Goal: Transaction & Acquisition: Purchase product/service

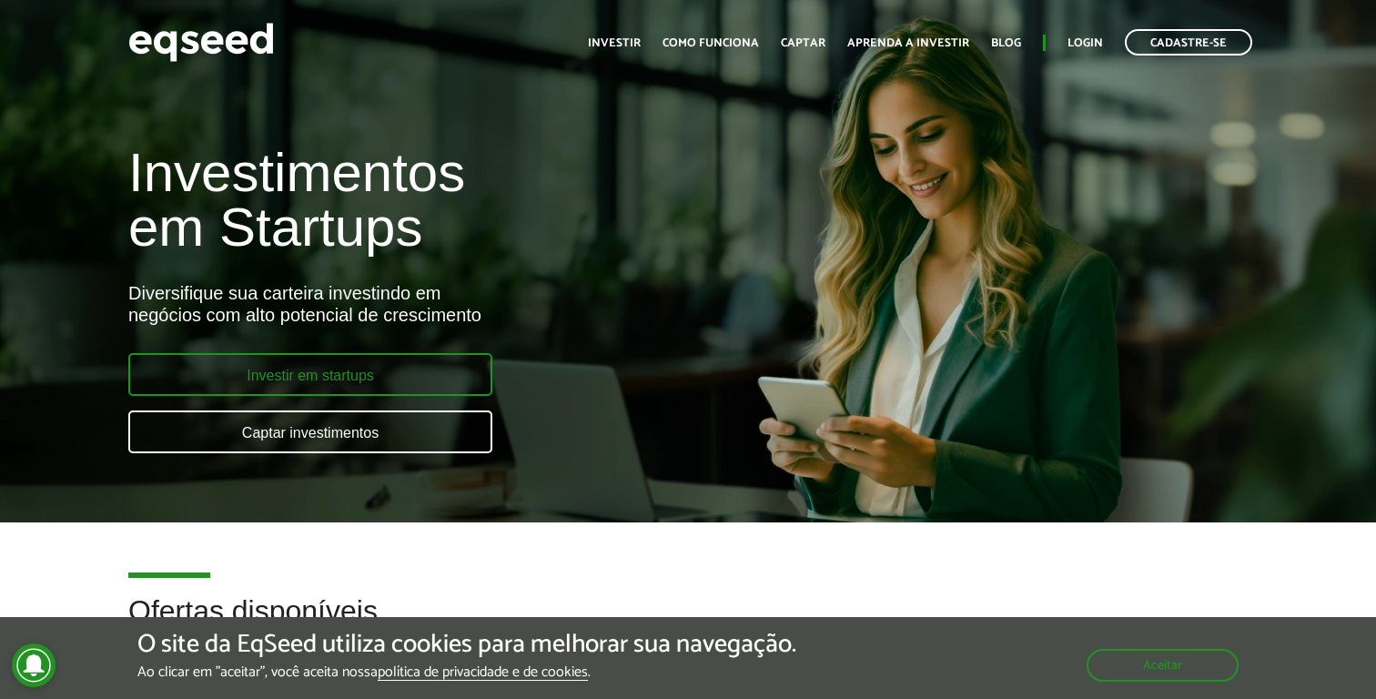
click at [379, 377] on link "Investir em startups" at bounding box center [310, 374] width 364 height 43
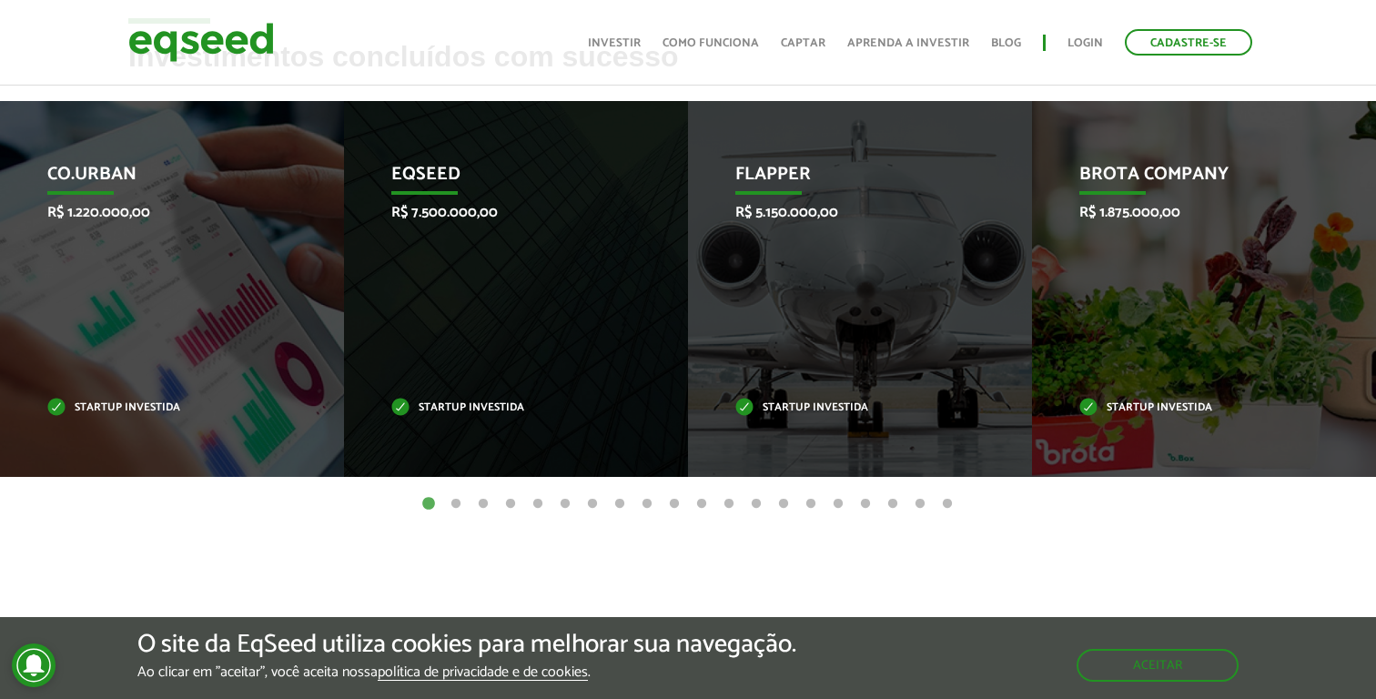
scroll to position [748, 0]
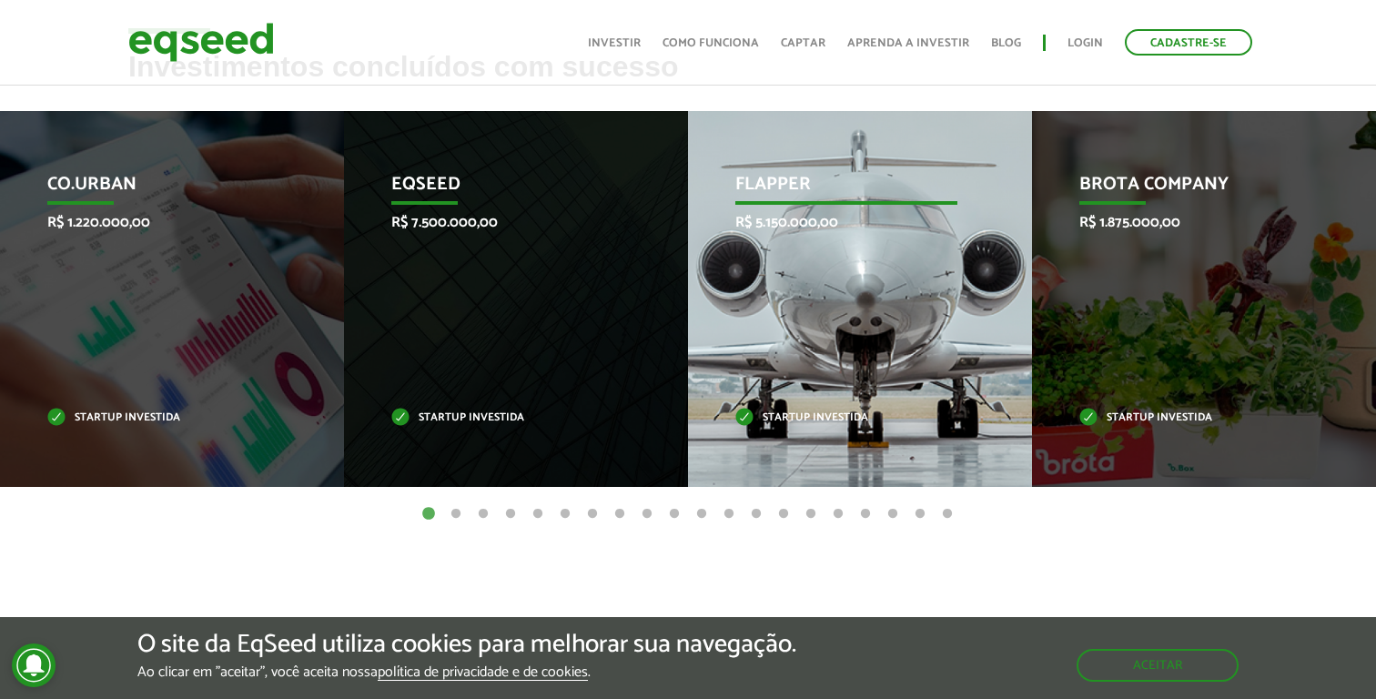
click at [862, 299] on div "Flapper R$ 5.150.000,00 Startup investida" at bounding box center [846, 299] width 317 height 376
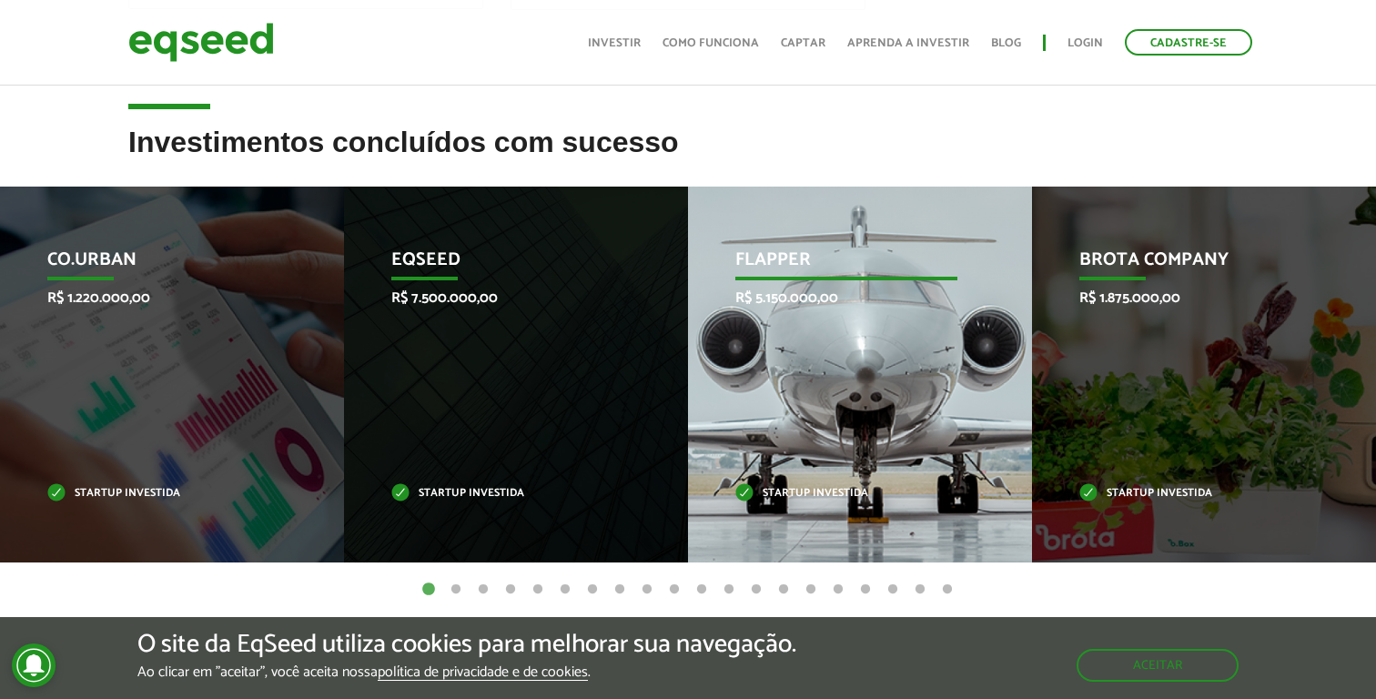
scroll to position [668, 0]
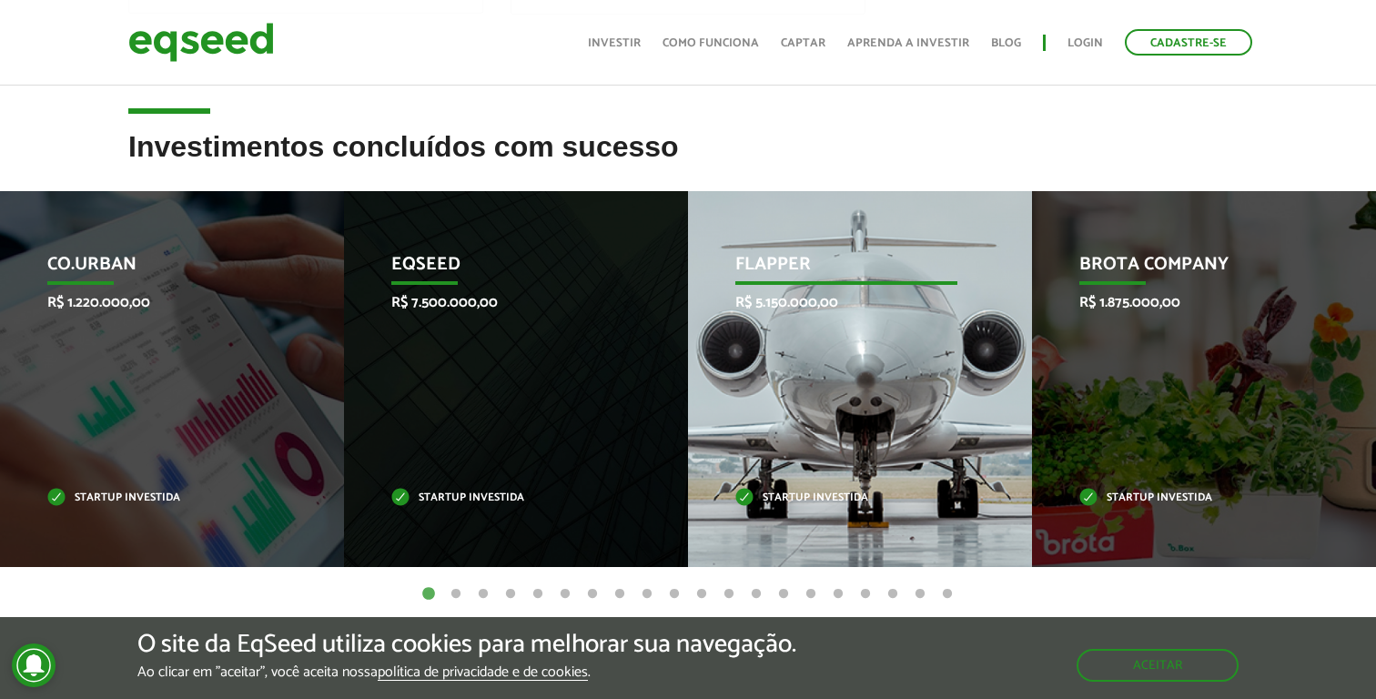
click at [839, 299] on p "R$ 5.150.000,00" at bounding box center [847, 302] width 222 height 17
